Goal: Task Accomplishment & Management: Manage account settings

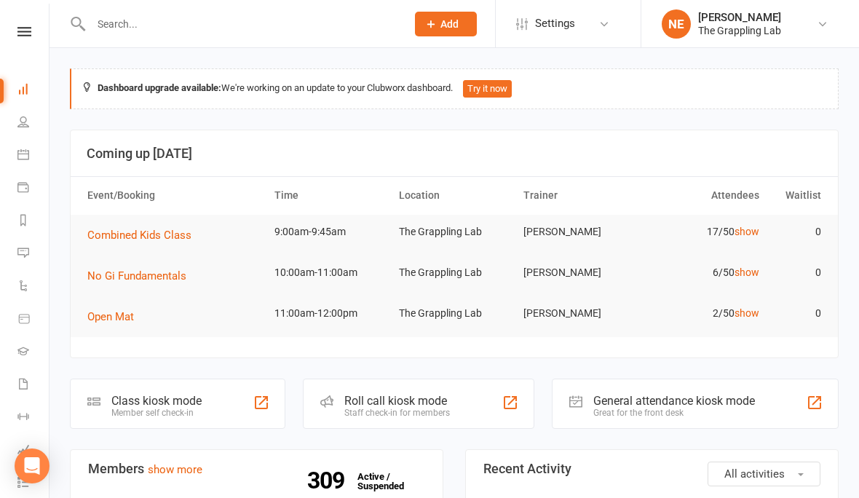
click at [28, 126] on icon at bounding box center [23, 122] width 12 height 12
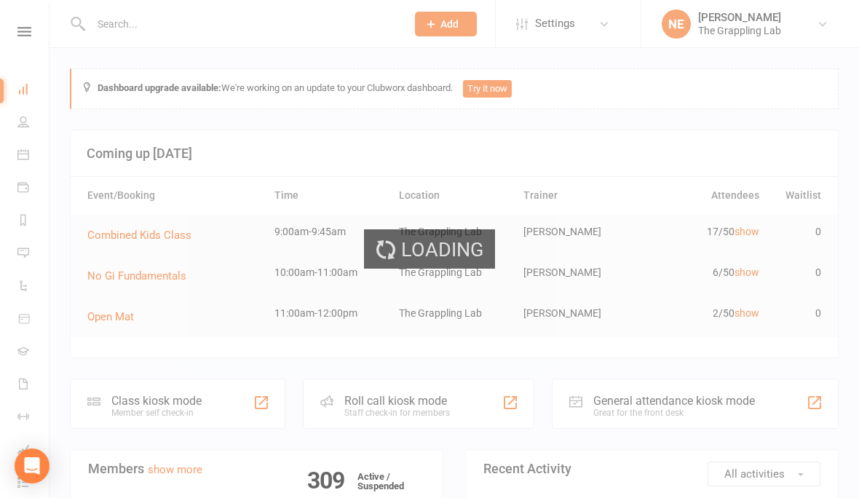
select select "100"
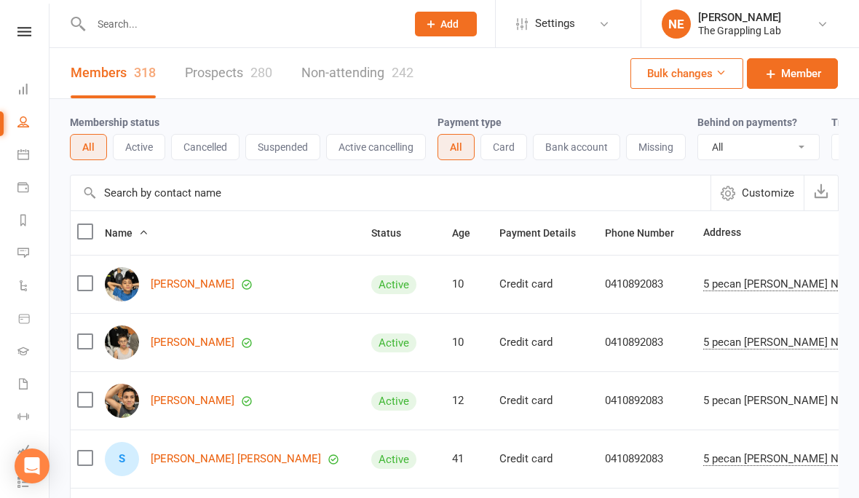
click at [108, 28] on input "text" at bounding box center [241, 24] width 309 height 20
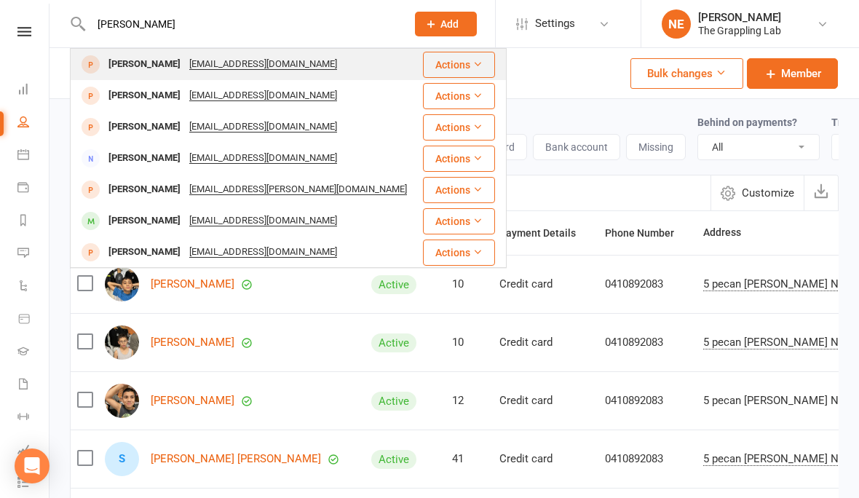
type input "[PERSON_NAME]"
click at [125, 64] on div "[PERSON_NAME]" at bounding box center [144, 64] width 81 height 21
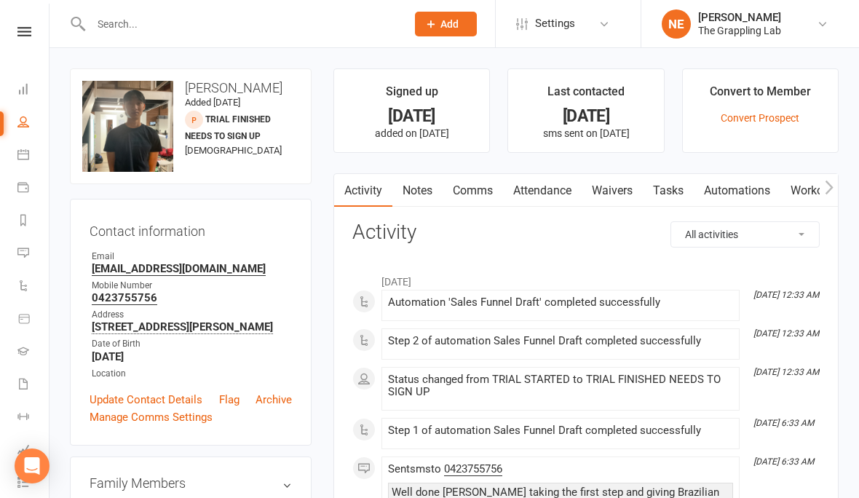
click at [613, 195] on link "Waivers" at bounding box center [612, 190] width 61 height 33
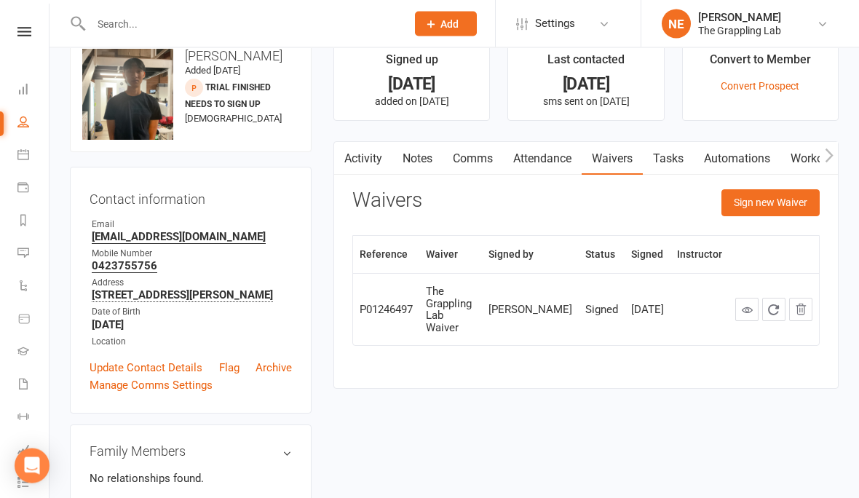
scroll to position [25, 0]
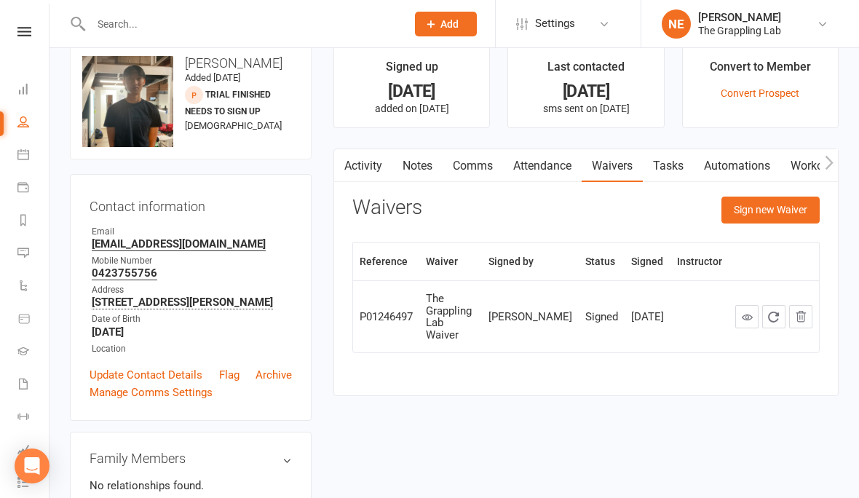
click at [600, 269] on th "Status" at bounding box center [602, 261] width 46 height 37
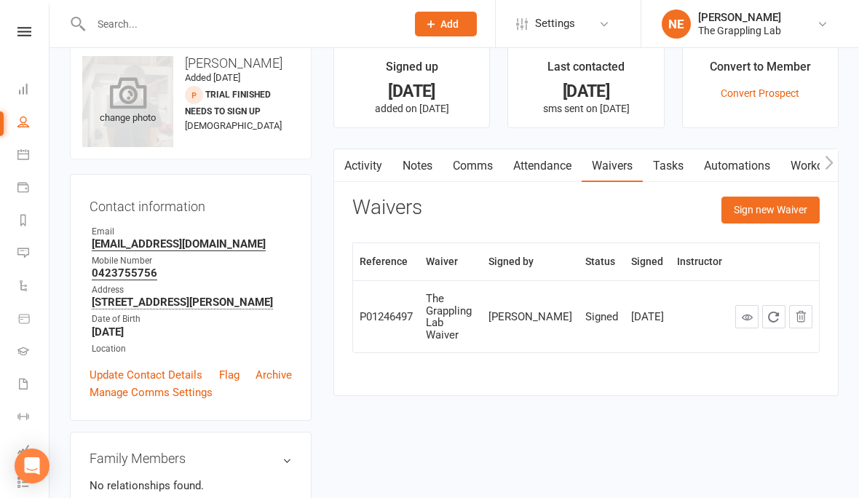
click at [137, 96] on icon at bounding box center [127, 92] width 37 height 32
click at [162, 110] on div "change photo" at bounding box center [127, 101] width 91 height 91
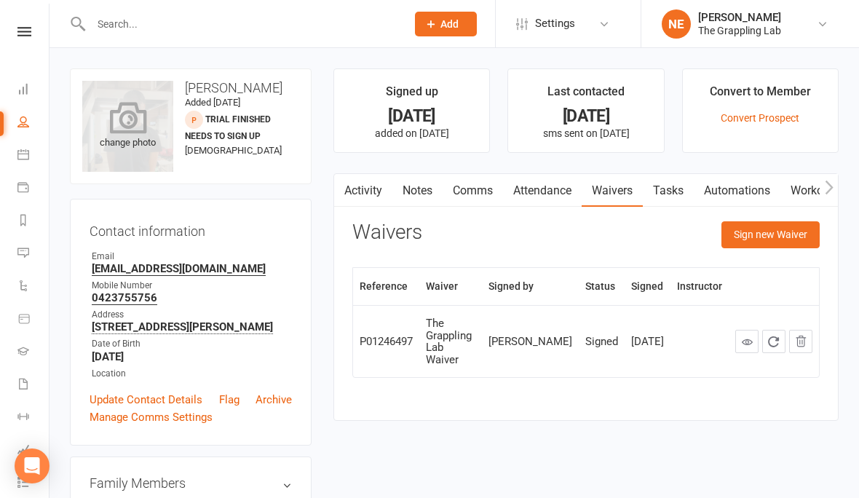
click at [143, 118] on icon at bounding box center [127, 117] width 37 height 32
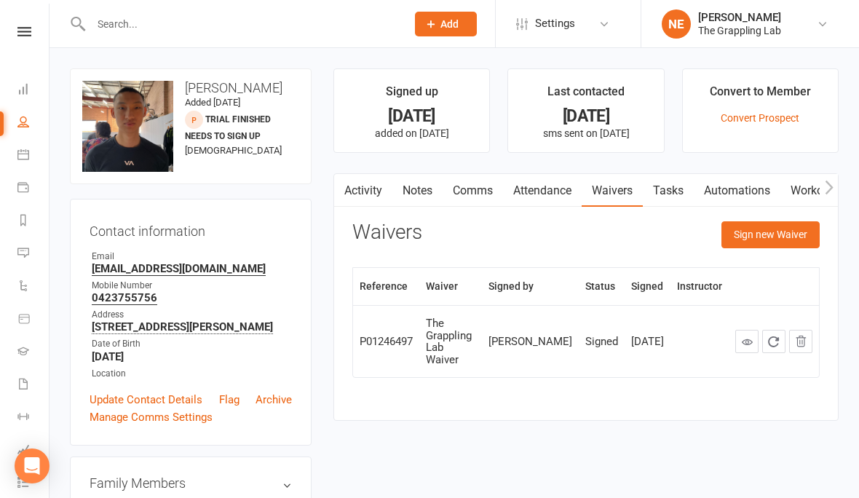
click at [6, 381] on li "Waivers" at bounding box center [24, 385] width 49 height 33
click at [29, 368] on link "Gradings" at bounding box center [33, 352] width 33 height 33
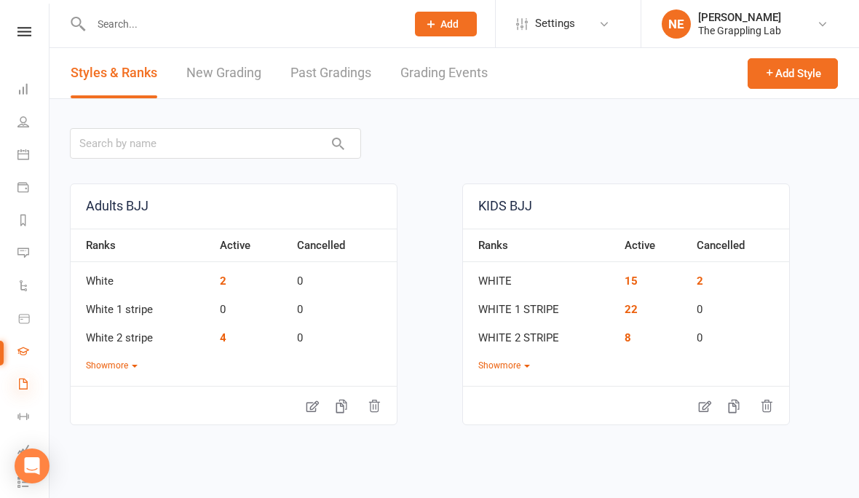
click at [20, 378] on icon at bounding box center [23, 384] width 12 height 12
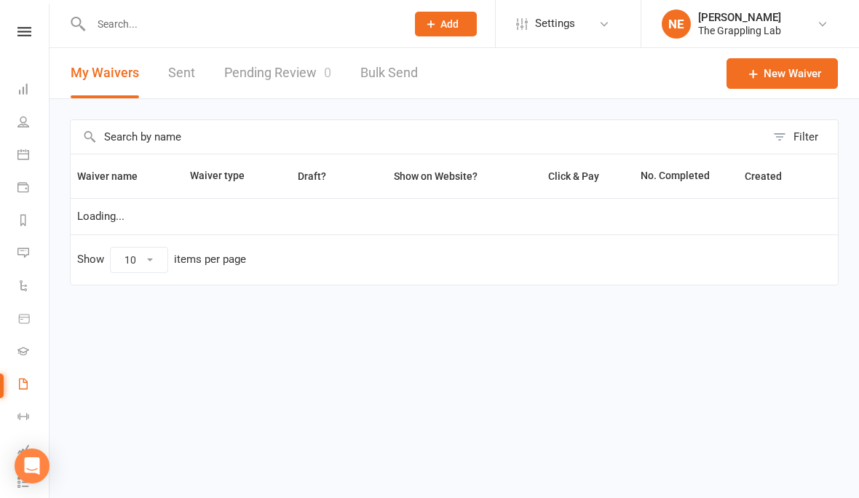
click at [306, 74] on link "Pending Review 0" at bounding box center [277, 73] width 107 height 50
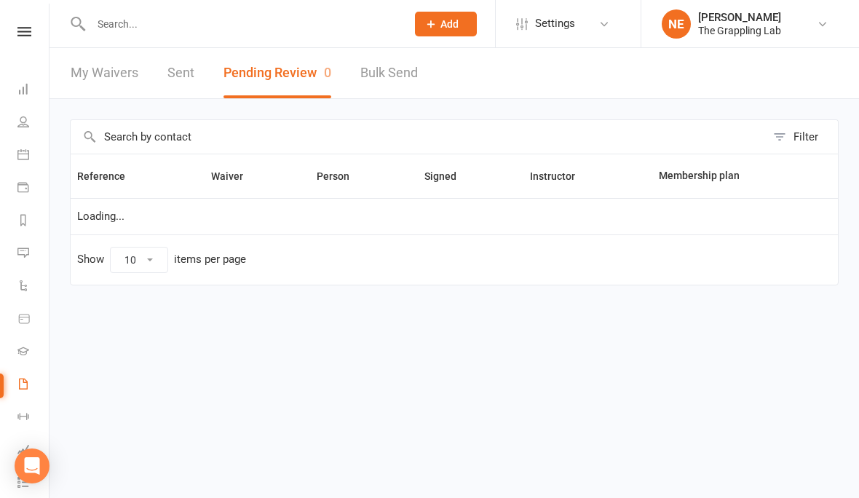
select select "25"
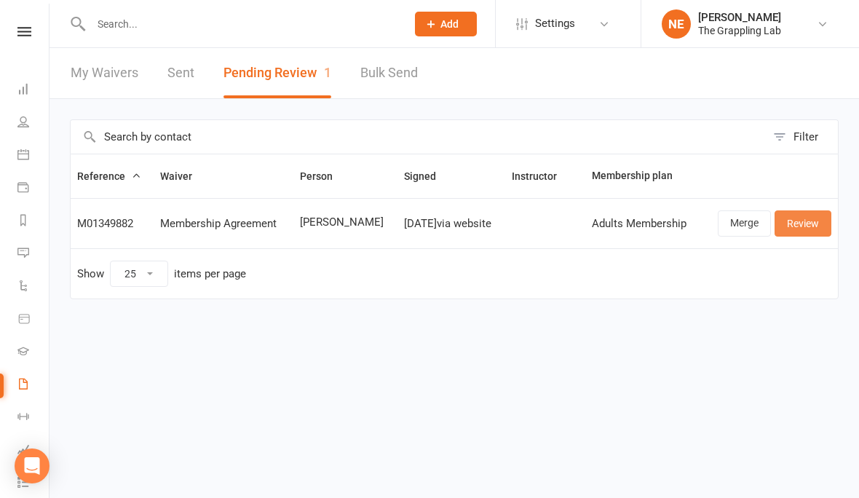
click at [809, 223] on link "Review" at bounding box center [803, 223] width 57 height 26
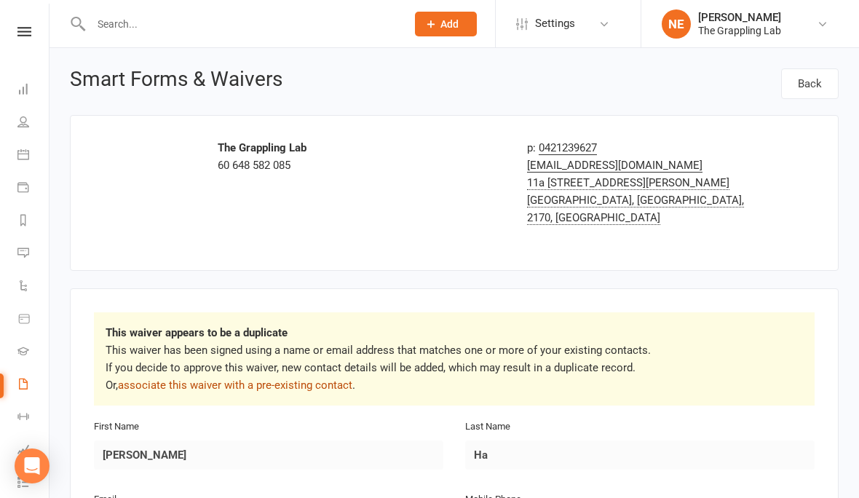
click at [214, 379] on link "associate this waiver with a pre-existing contact" at bounding box center [235, 385] width 234 height 13
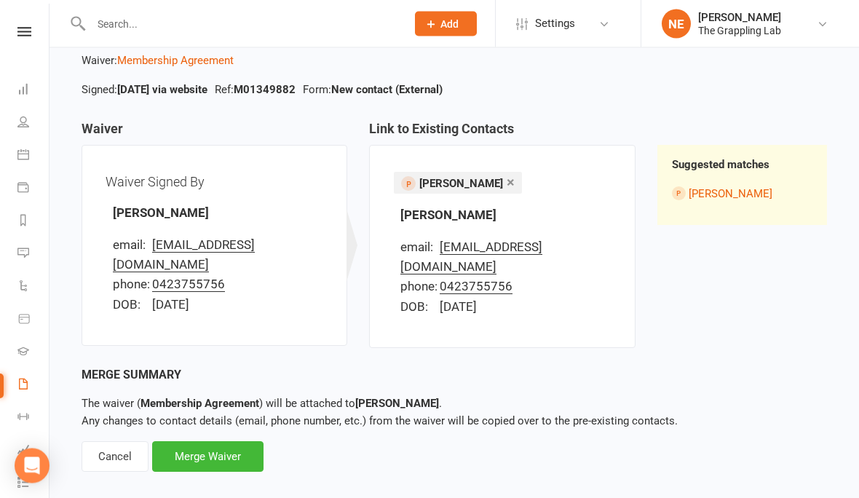
scroll to position [84, 0]
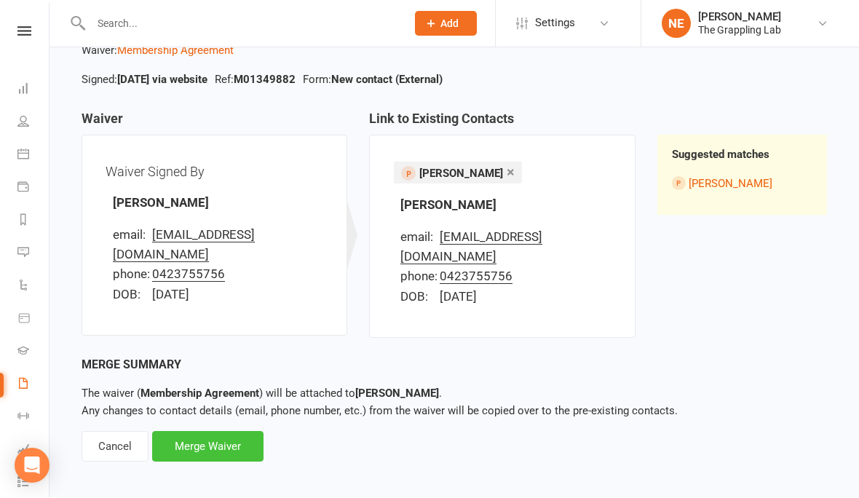
click at [226, 433] on div "Merge Waiver" at bounding box center [207, 447] width 111 height 31
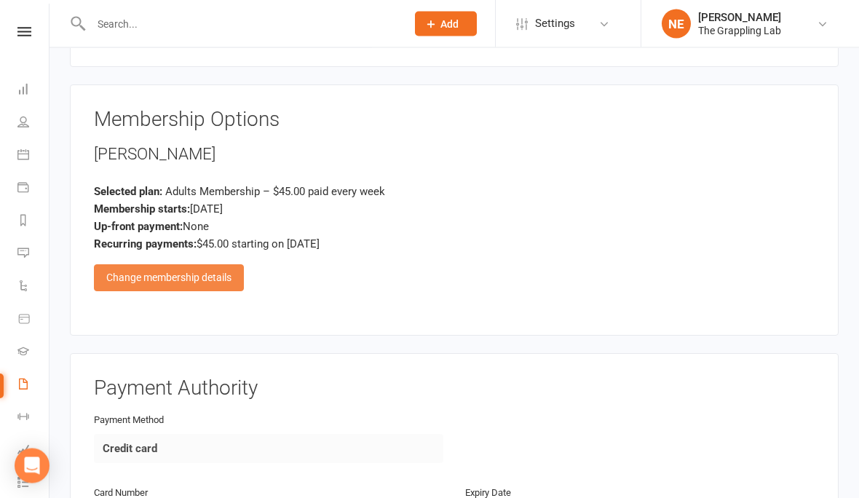
click at [205, 265] on div "Change membership details" at bounding box center [169, 278] width 150 height 26
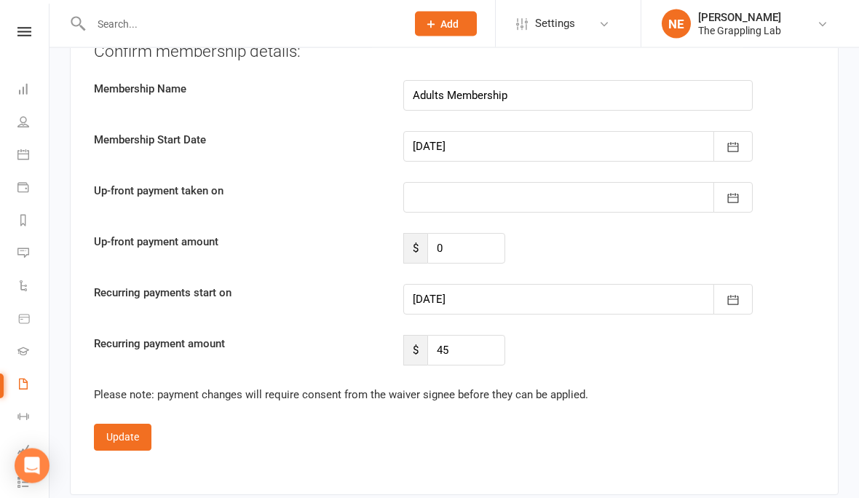
scroll to position [957, 0]
click at [729, 296] on icon "button" at bounding box center [733, 300] width 11 height 9
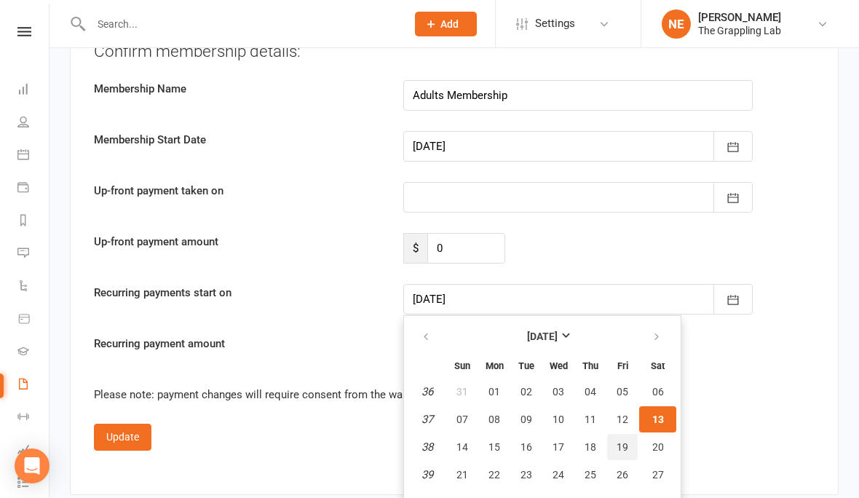
click at [620, 441] on span "19" at bounding box center [623, 447] width 12 height 12
type input "[DATE]"
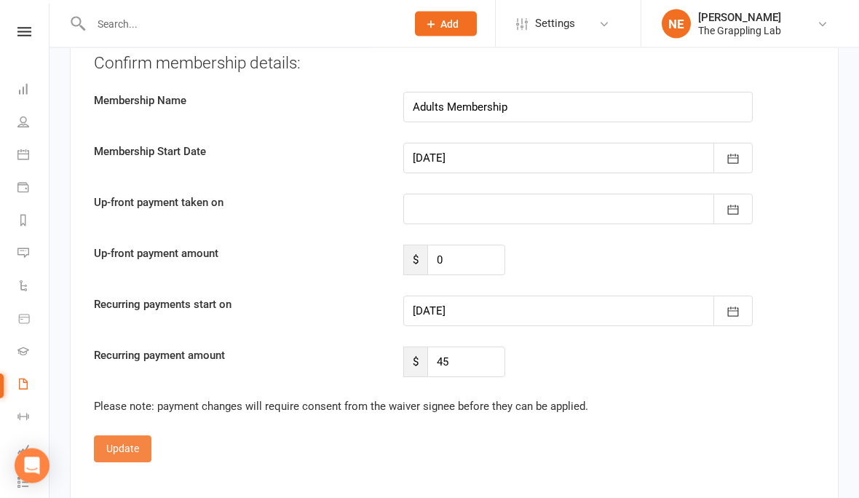
click at [130, 436] on button "Update" at bounding box center [123, 449] width 58 height 26
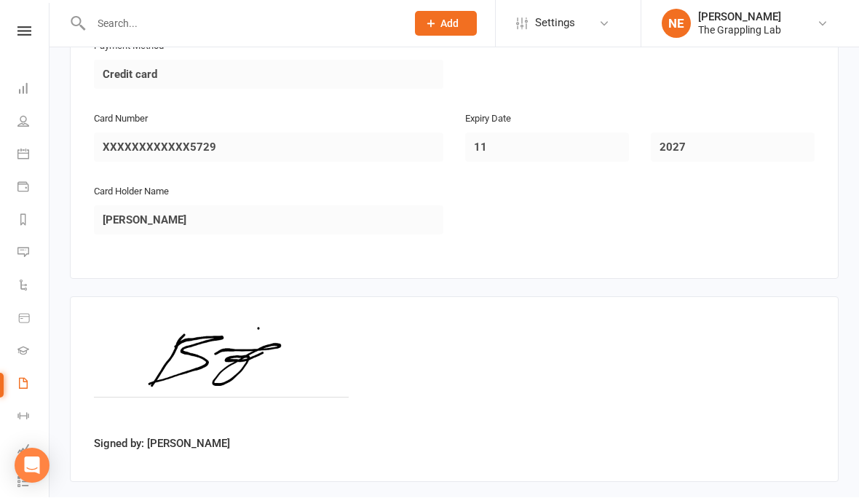
scroll to position [1005, 0]
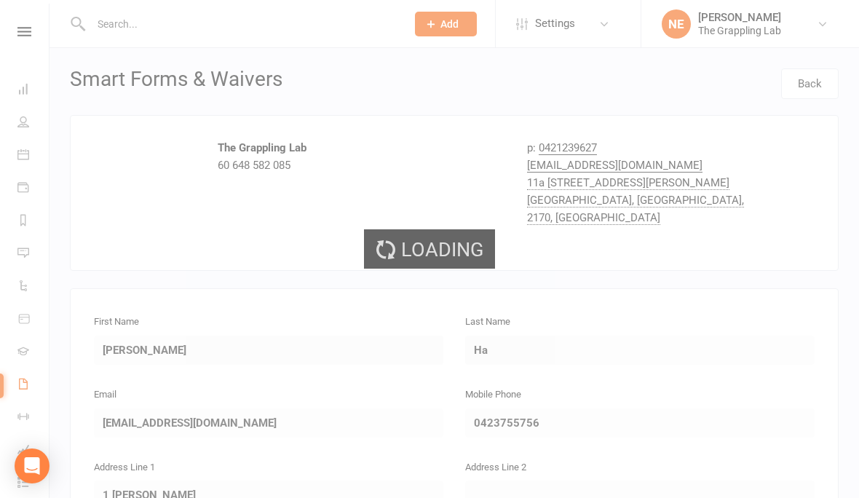
select select "25"
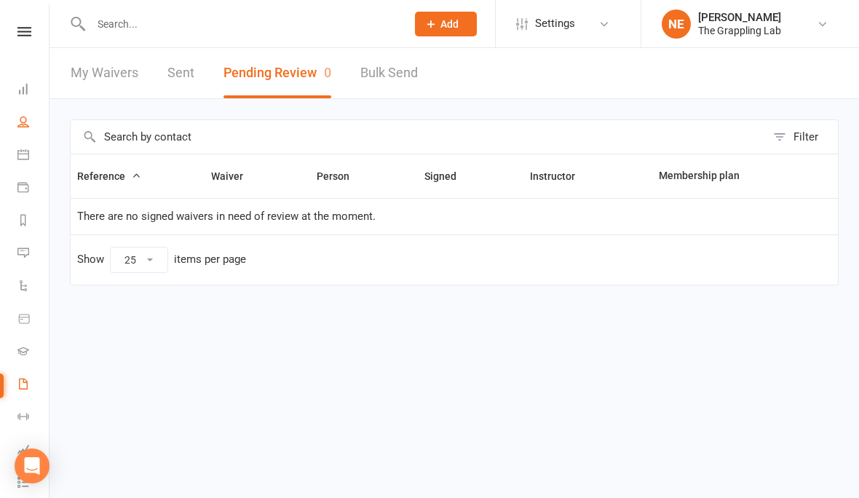
click at [20, 114] on link "People" at bounding box center [33, 123] width 33 height 33
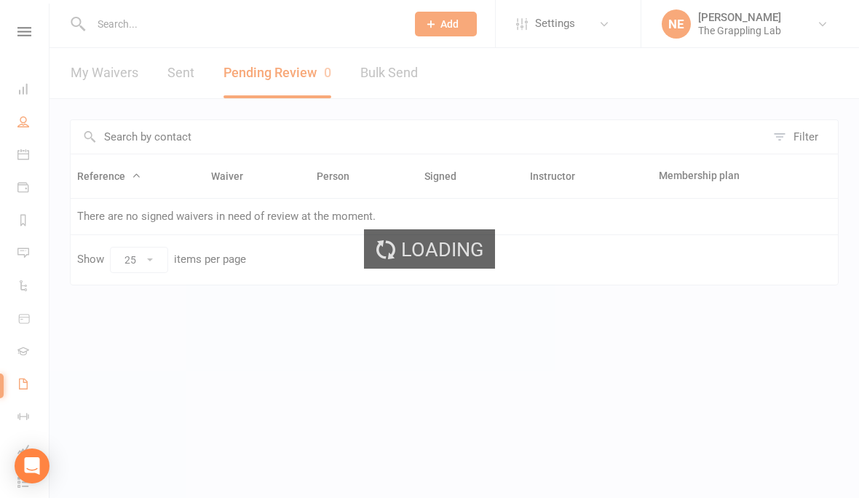
select select "100"
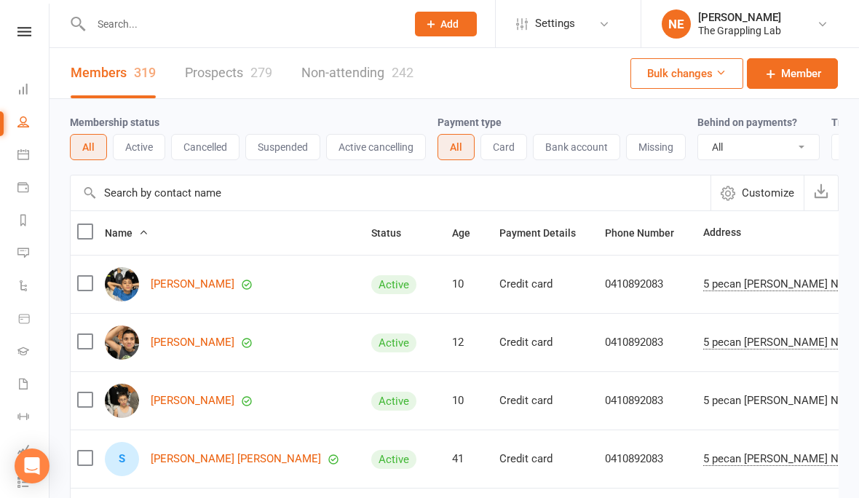
click at [165, 33] on input "text" at bounding box center [241, 24] width 309 height 20
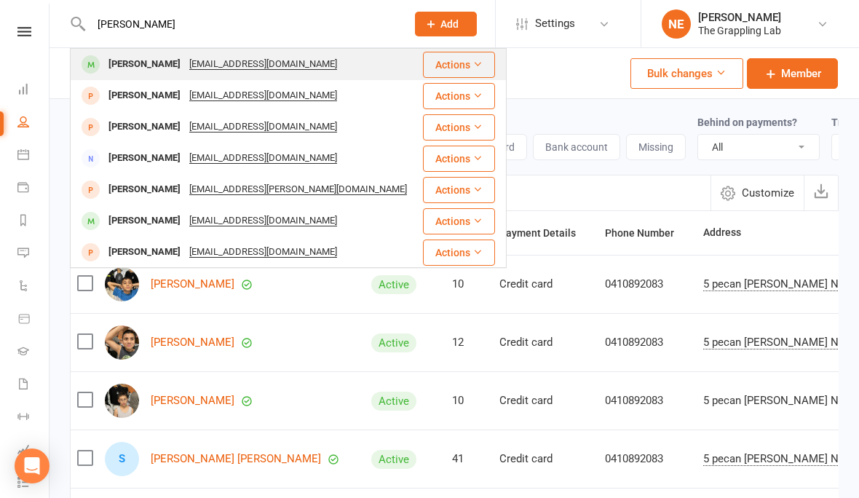
type input "[PERSON_NAME]"
click at [132, 62] on div "[PERSON_NAME]" at bounding box center [144, 64] width 81 height 21
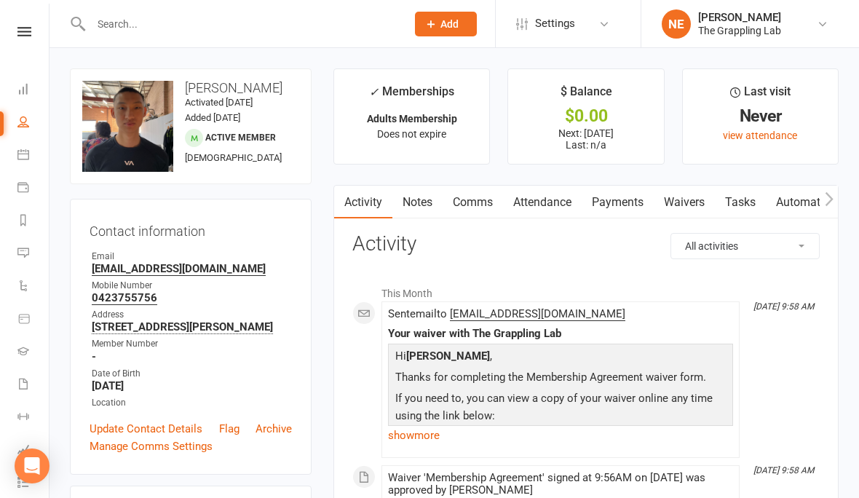
click at [619, 206] on link "Payments" at bounding box center [618, 202] width 72 height 33
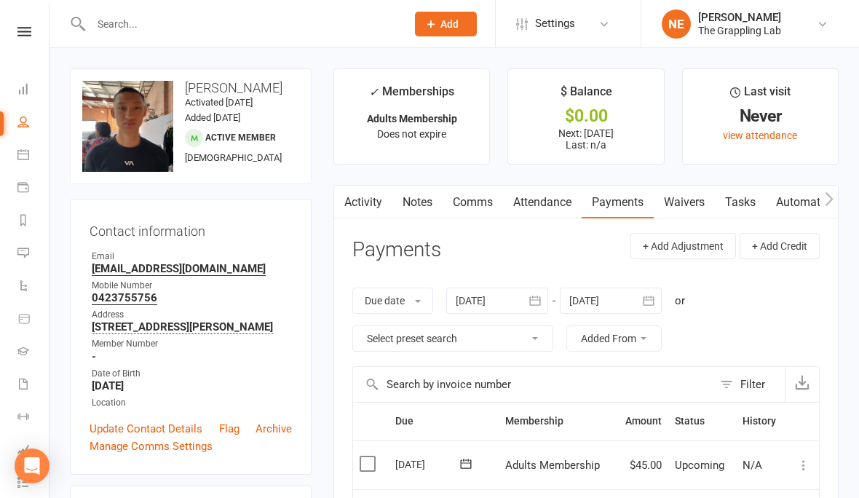
click at [28, 124] on icon at bounding box center [23, 122] width 12 height 12
select select "100"
